Goal: Task Accomplishment & Management: Complete application form

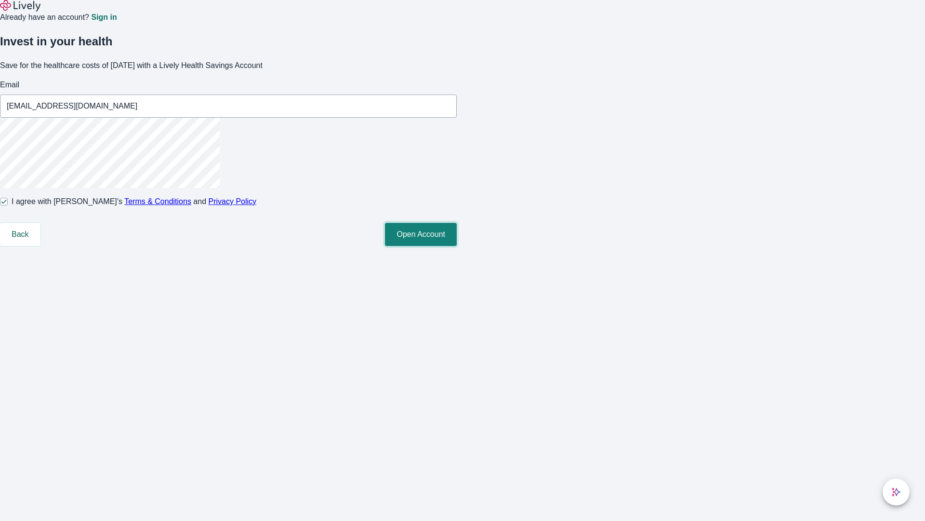
click at [457, 246] on button "Open Account" at bounding box center [421, 234] width 72 height 23
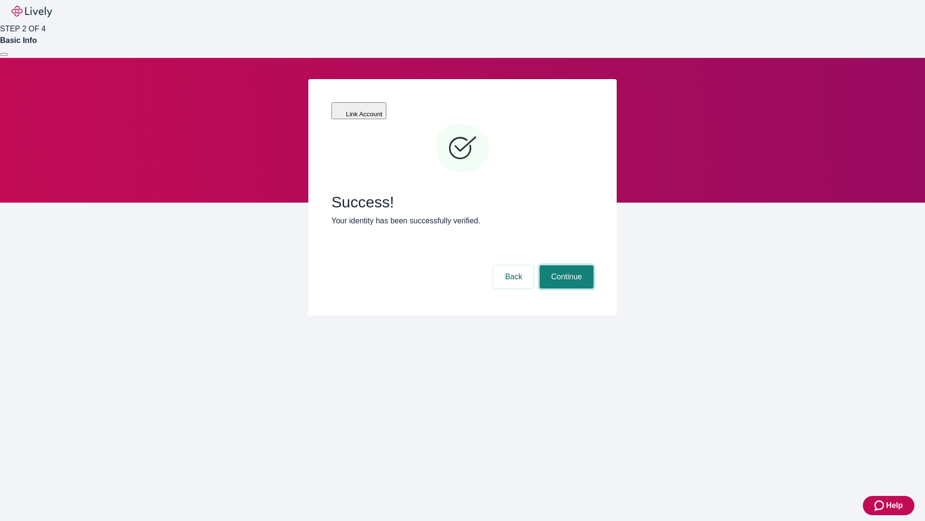
click at [565, 265] on button "Continue" at bounding box center [567, 276] width 54 height 23
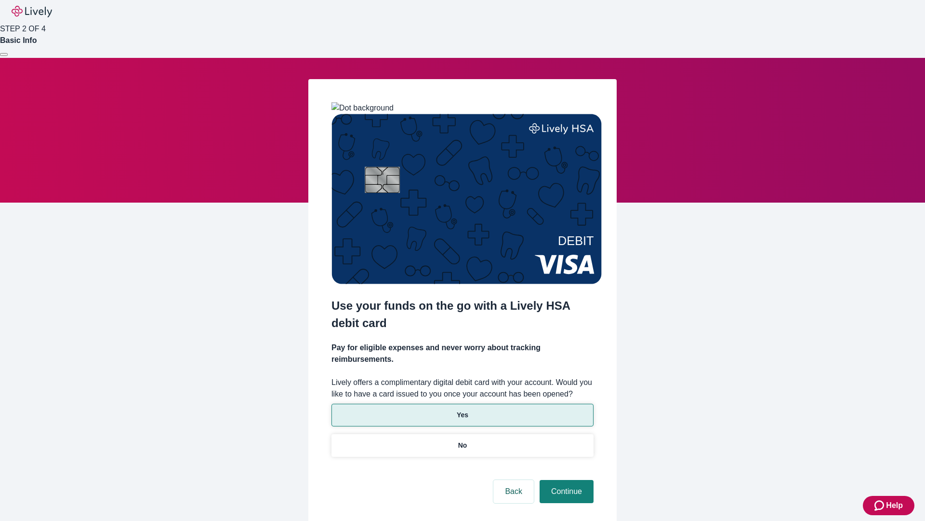
click at [462, 410] on p "Yes" at bounding box center [463, 415] width 12 height 10
click at [565, 480] on button "Continue" at bounding box center [567, 491] width 54 height 23
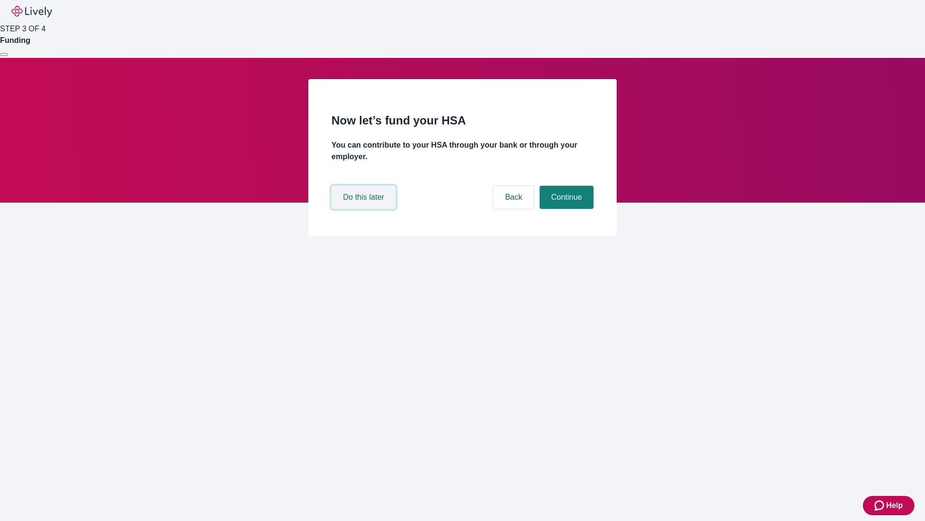
click at [365, 209] on button "Do this later" at bounding box center [364, 197] width 64 height 23
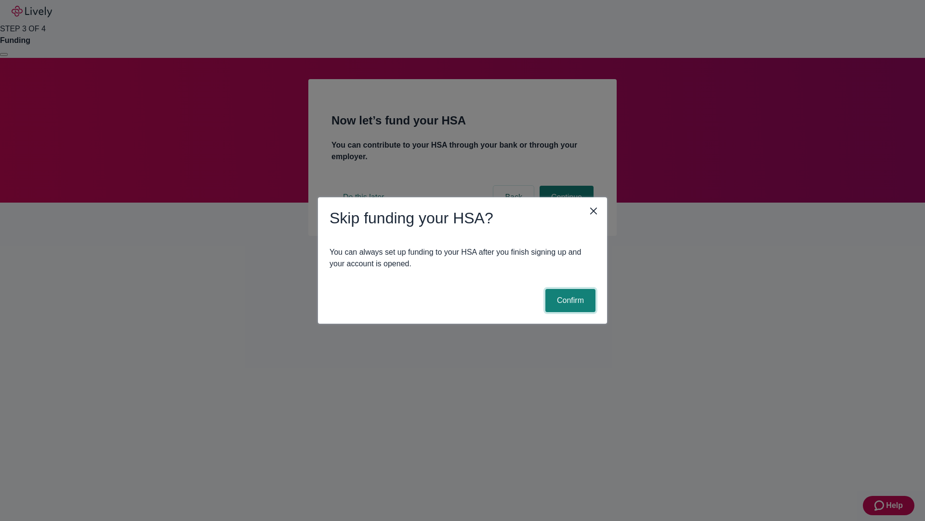
click at [569, 300] on button "Confirm" at bounding box center [571, 300] width 50 height 23
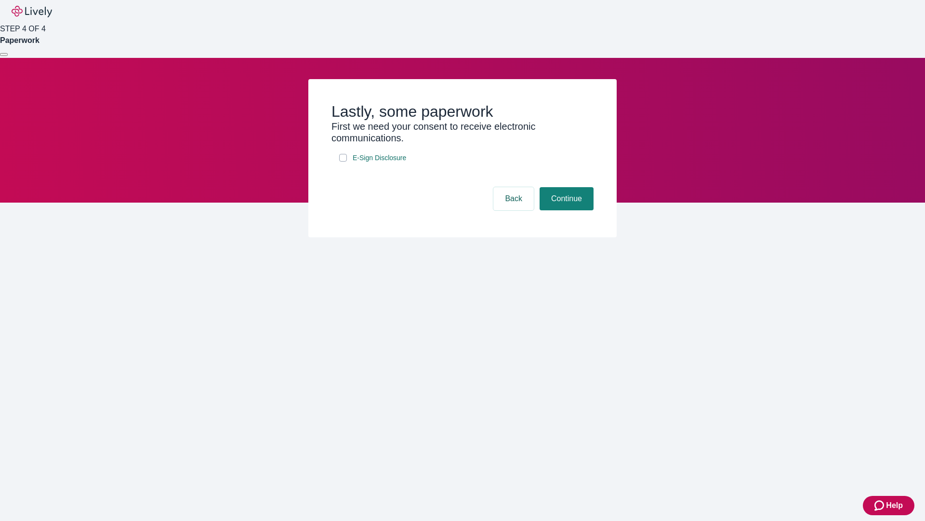
click at [343, 161] on input "E-Sign Disclosure" at bounding box center [343, 158] width 8 height 8
checkbox input "true"
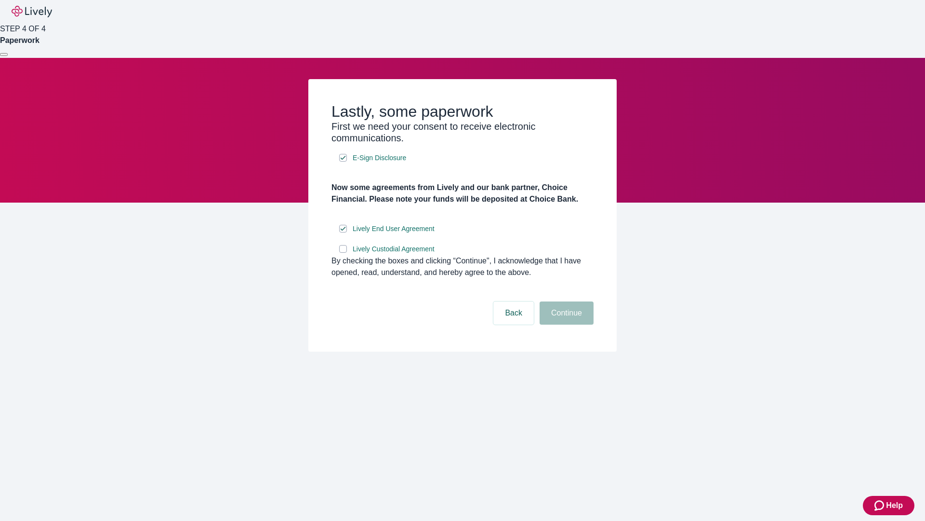
click at [343, 253] on input "Lively Custodial Agreement" at bounding box center [343, 249] width 8 height 8
checkbox input "true"
click at [565, 324] on button "Continue" at bounding box center [567, 312] width 54 height 23
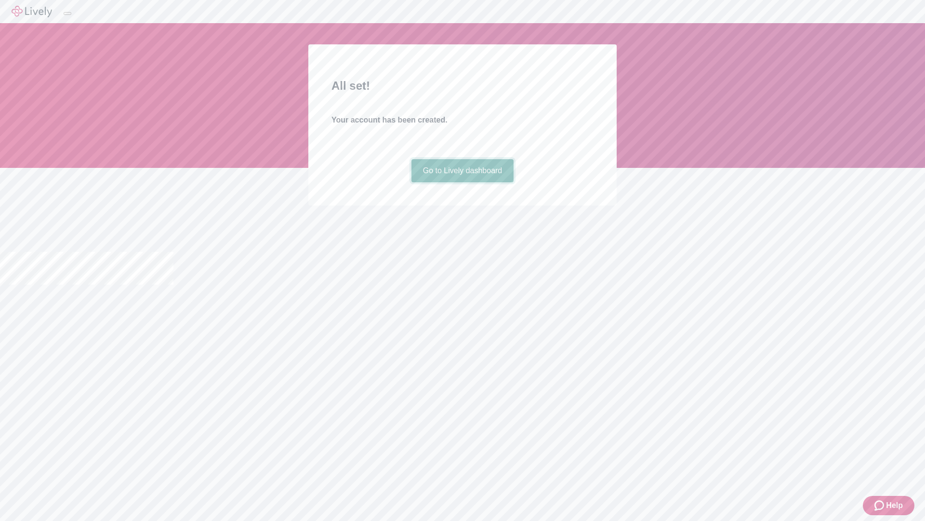
click at [462, 182] on link "Go to Lively dashboard" at bounding box center [463, 170] width 103 height 23
